Goal: Navigation & Orientation: Find specific page/section

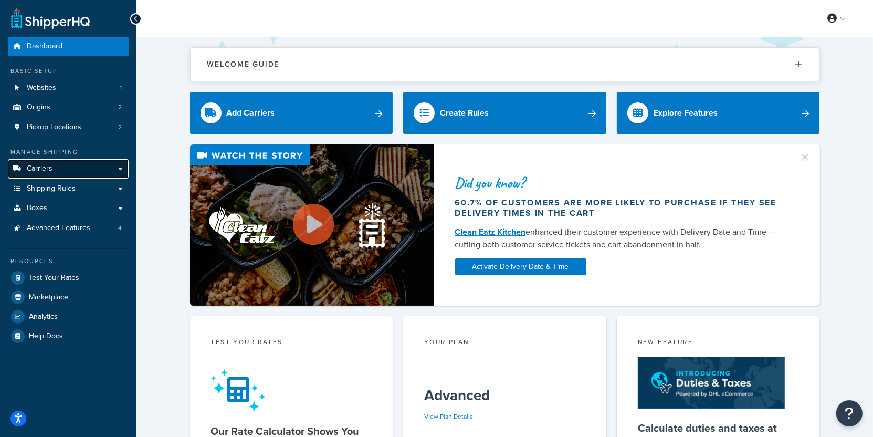
click at [109, 171] on link "Carriers" at bounding box center [68, 168] width 121 height 19
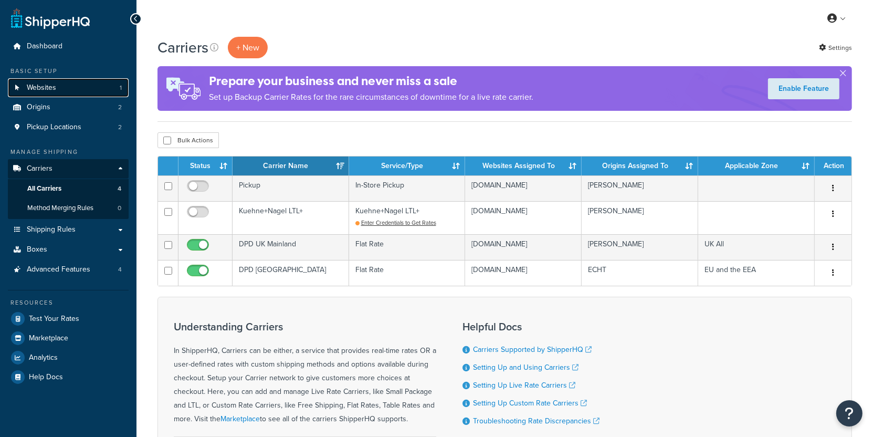
click at [86, 90] on link "Websites 1" at bounding box center [68, 87] width 121 height 19
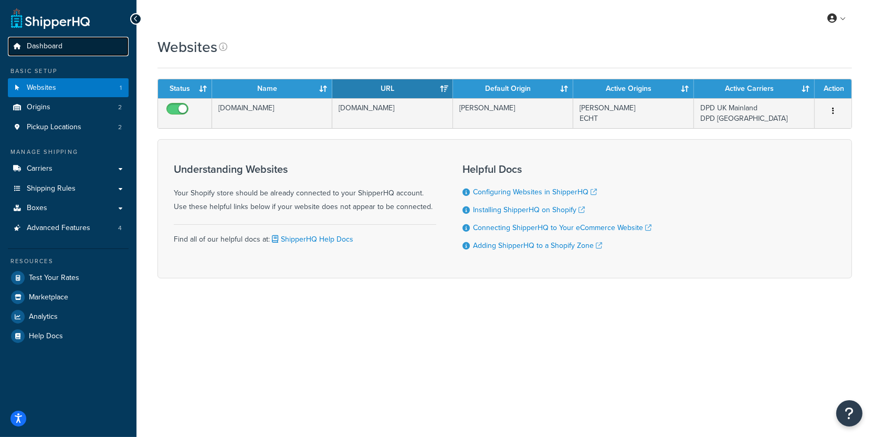
click at [88, 52] on link "Dashboard" at bounding box center [68, 46] width 121 height 19
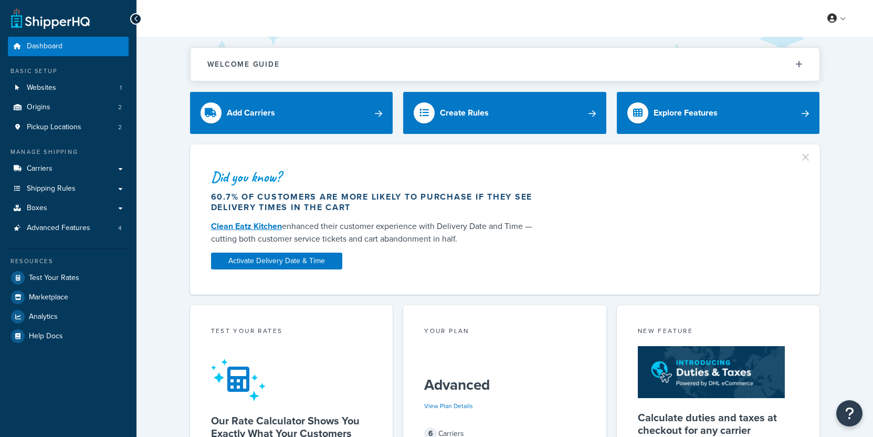
scroll to position [383, 0]
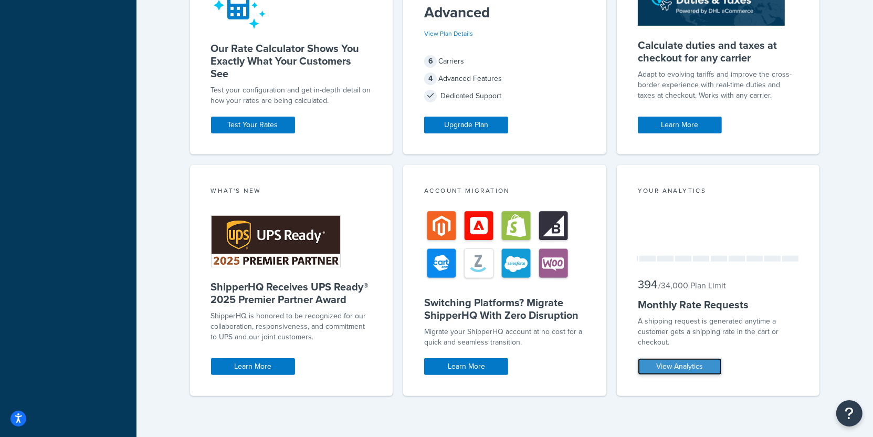
click at [659, 364] on link "View Analytics" at bounding box center [680, 366] width 84 height 17
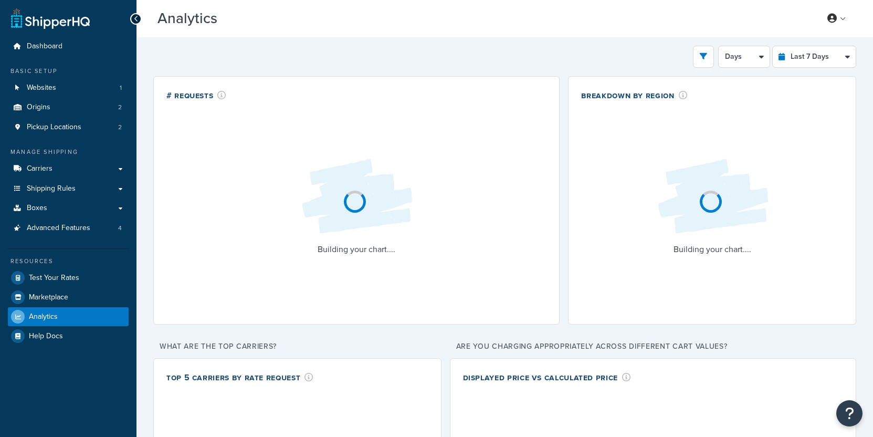
select select "last_7_days"
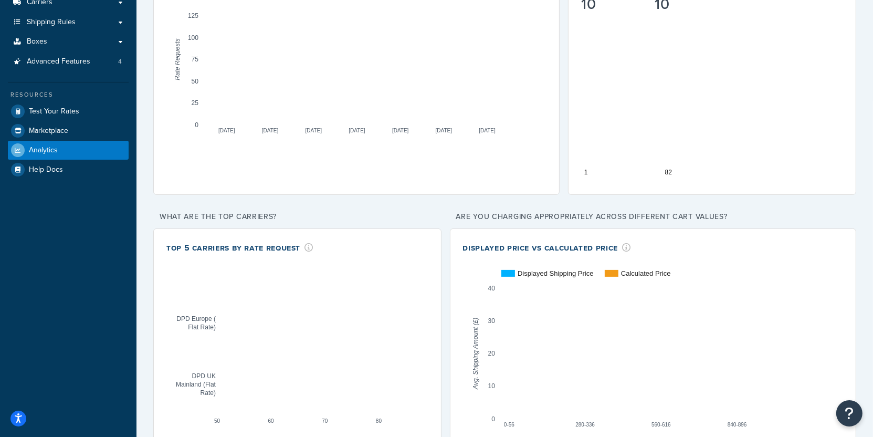
scroll to position [195, 0]
